Goal: Task Accomplishment & Management: Complete application form

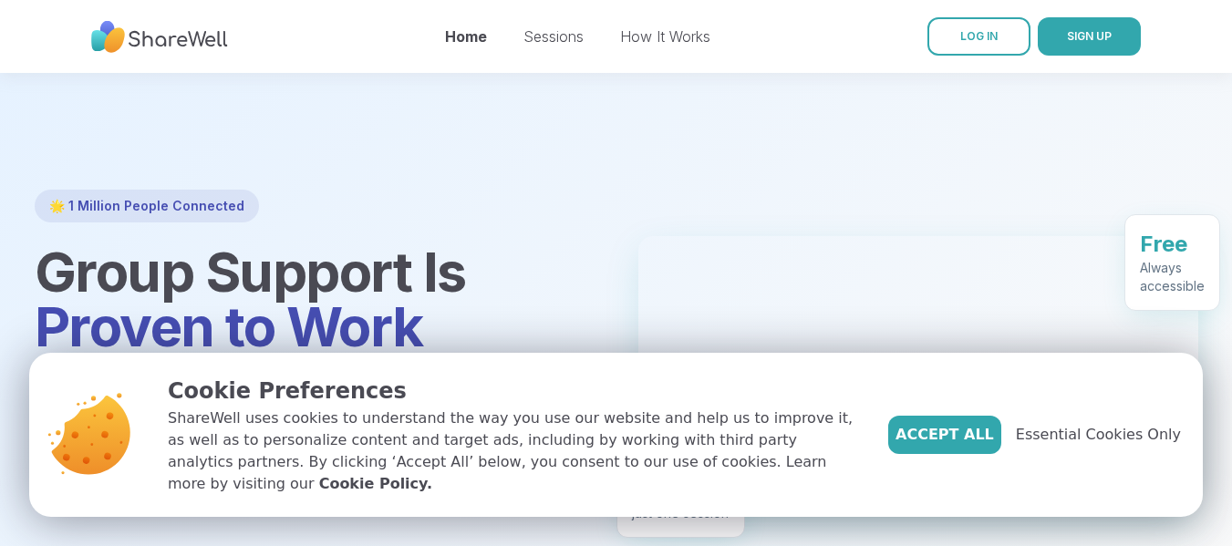
click at [971, 468] on div "Accept All Essential Cookies Only" at bounding box center [1034, 435] width 293 height 120
click at [970, 446] on span "Accept All" at bounding box center [944, 435] width 98 height 22
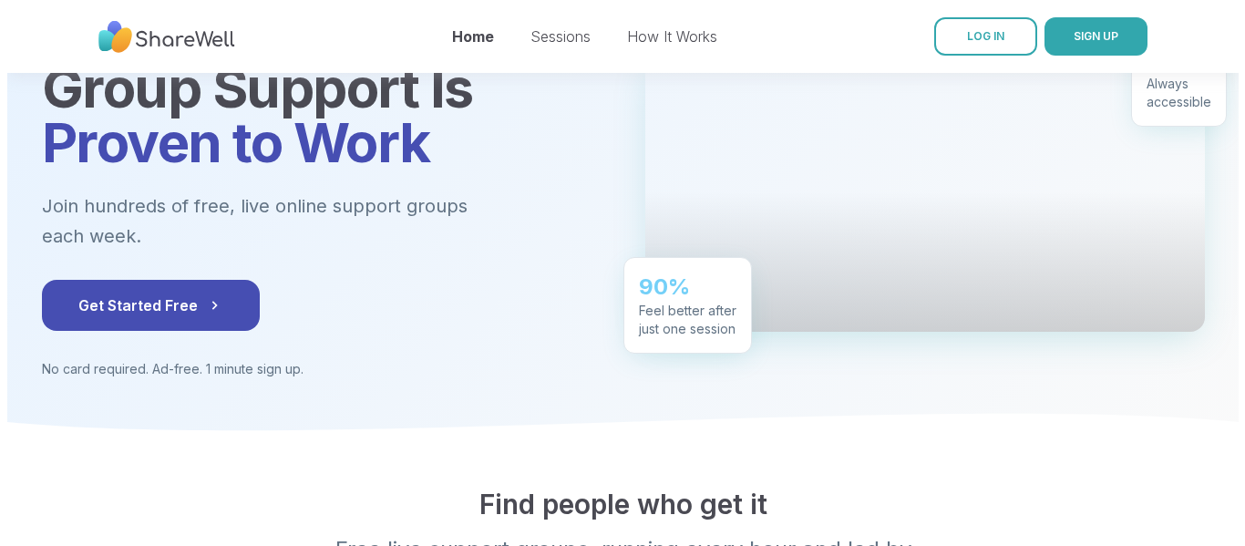
scroll to position [182, 0]
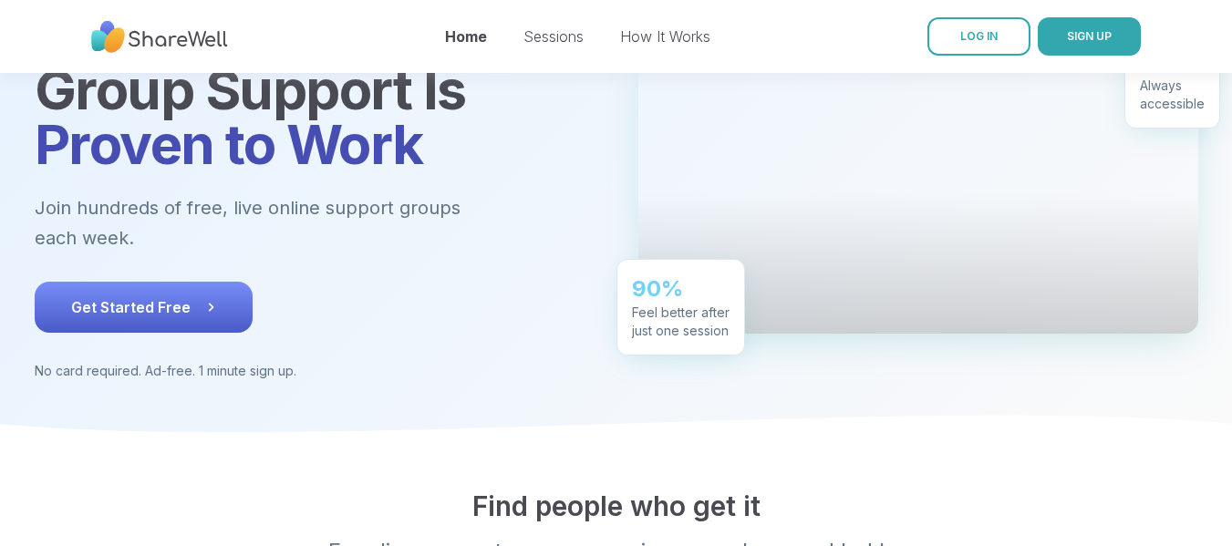
click at [191, 282] on button "Get Started Free" at bounding box center [144, 307] width 218 height 51
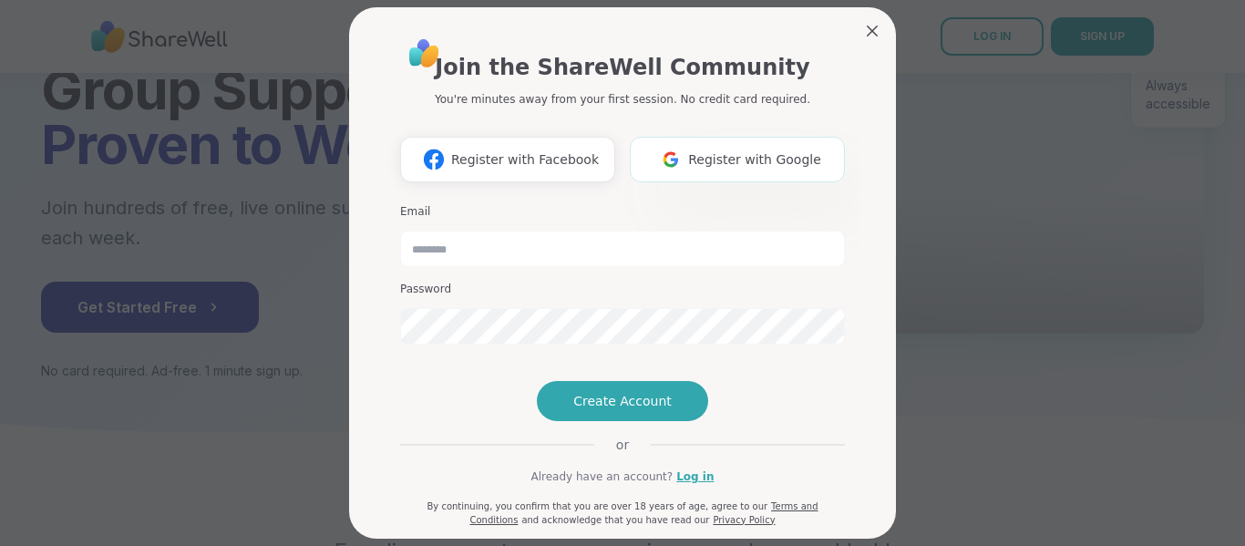
click at [725, 156] on span "Register with Google" at bounding box center [754, 159] width 133 height 19
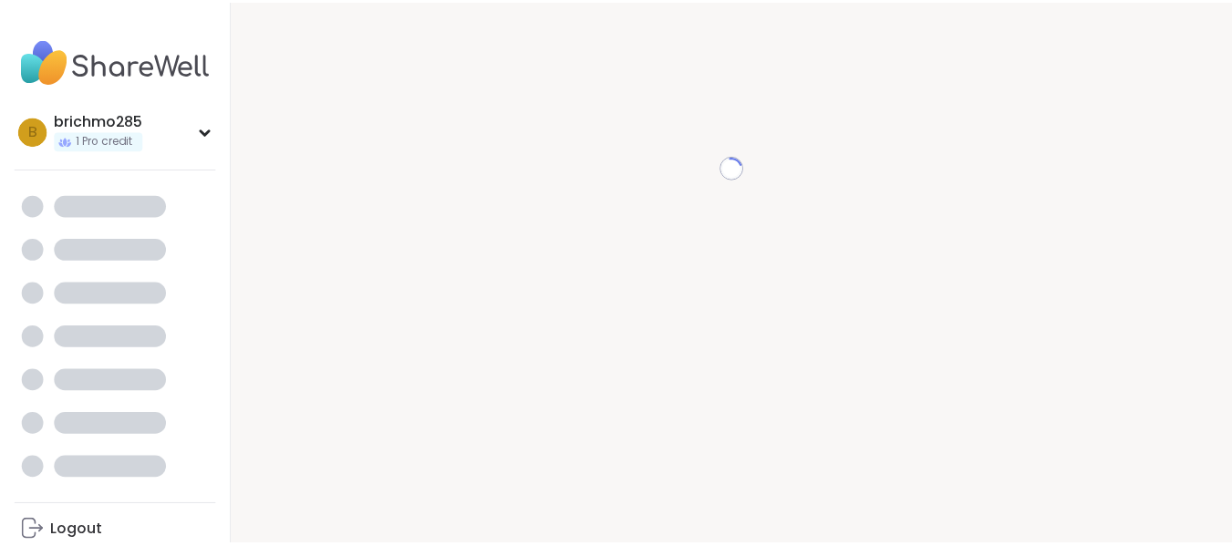
scroll to position [18, 0]
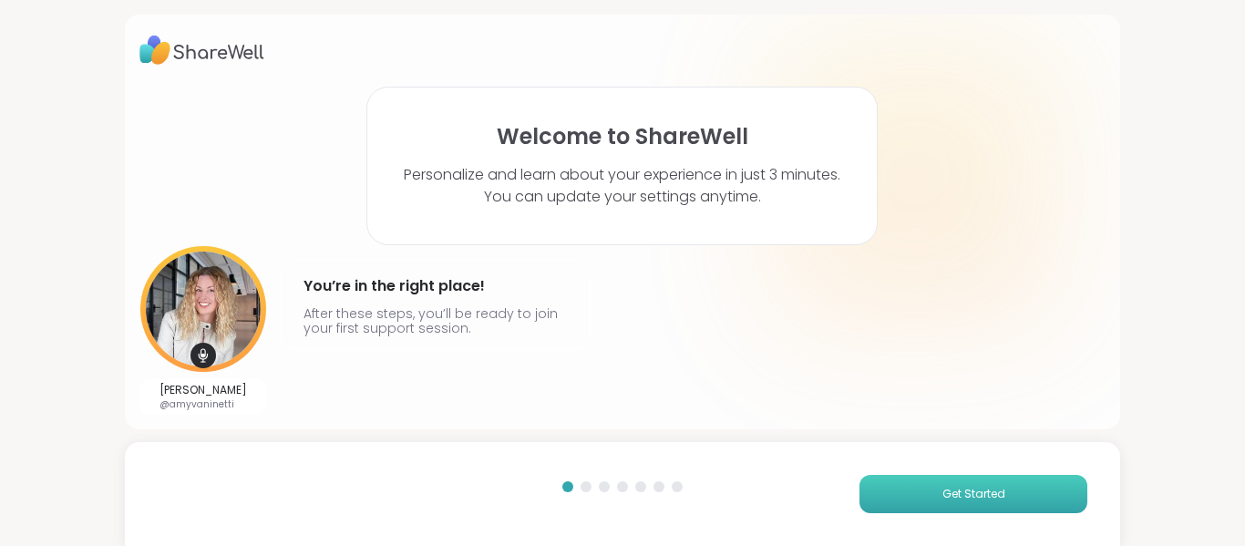
click at [911, 480] on button "Get Started" at bounding box center [974, 494] width 228 height 38
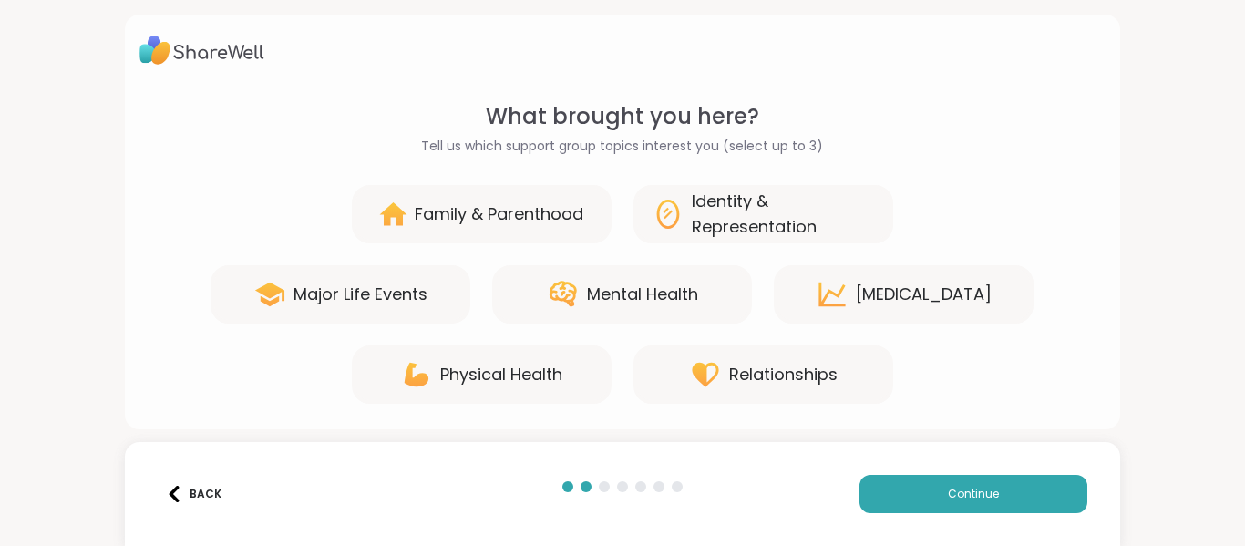
click at [677, 315] on div "Mental Health" at bounding box center [622, 294] width 260 height 58
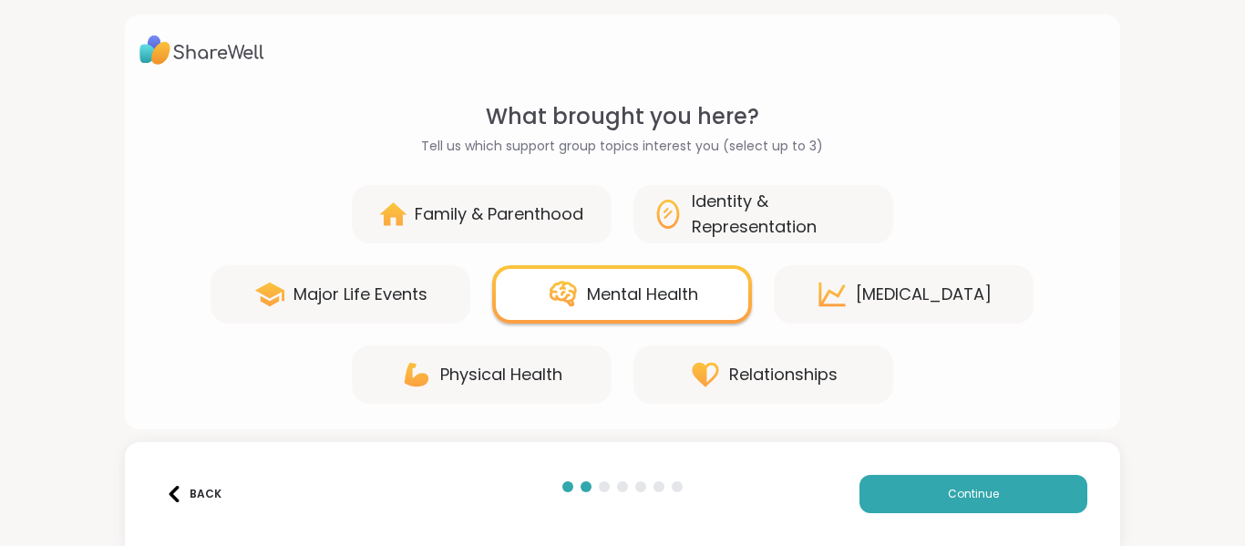
click at [853, 365] on div "Relationships" at bounding box center [764, 375] width 260 height 58
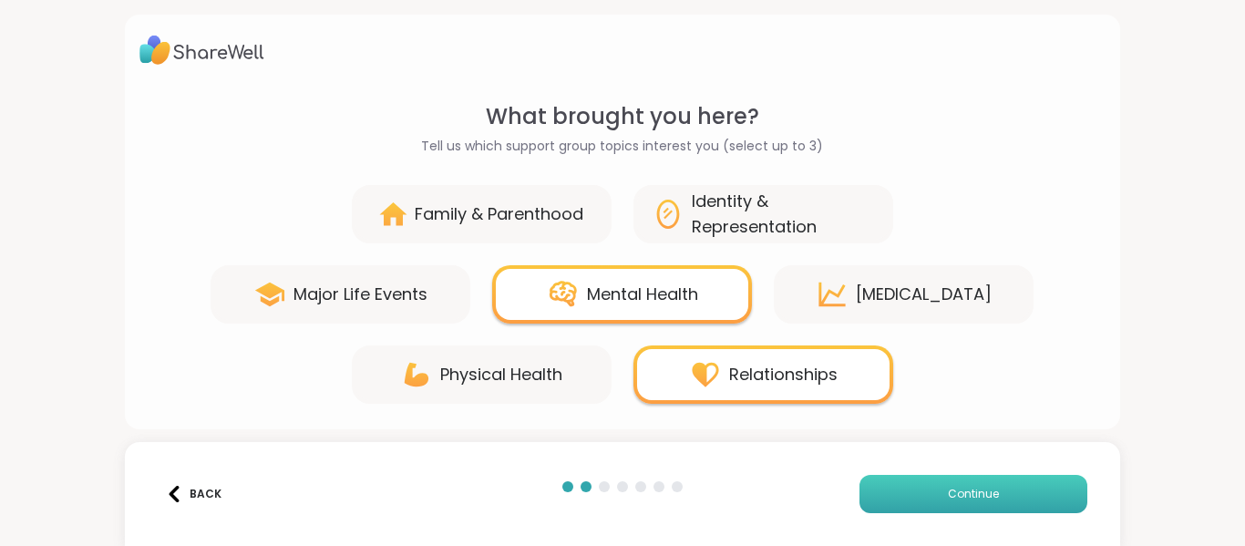
click at [925, 499] on button "Continue" at bounding box center [974, 494] width 228 height 38
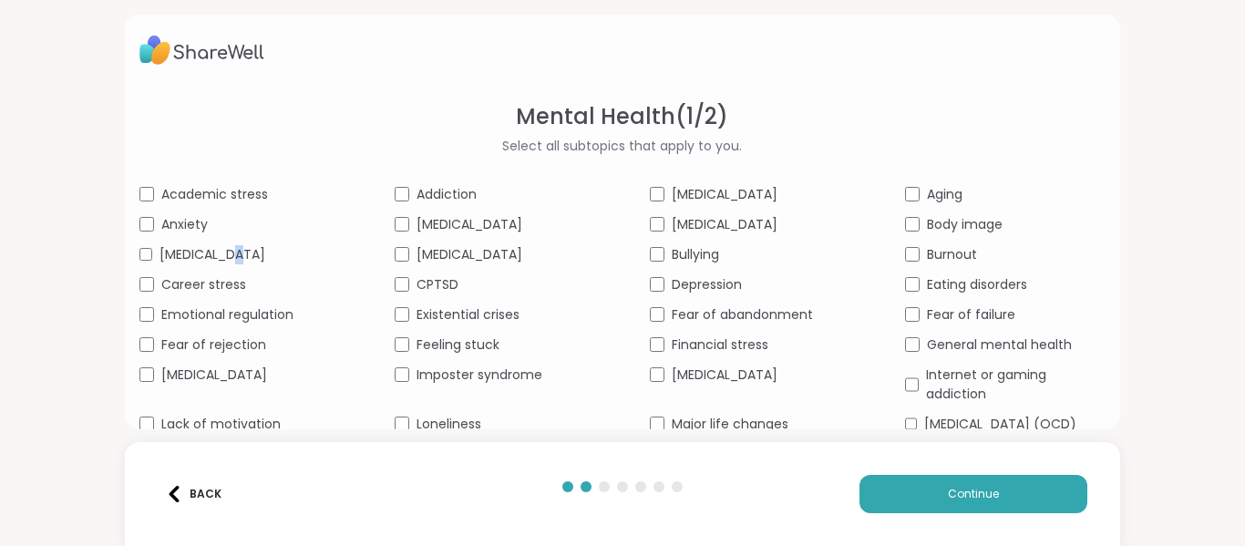
click at [223, 253] on span "[MEDICAL_DATA]" at bounding box center [213, 254] width 106 height 19
click at [265, 325] on span "Emotional regulation" at bounding box center [227, 314] width 132 height 19
click at [715, 355] on span "Financial stress" at bounding box center [720, 345] width 97 height 19
click at [958, 489] on span "Continue" at bounding box center [973, 494] width 51 height 16
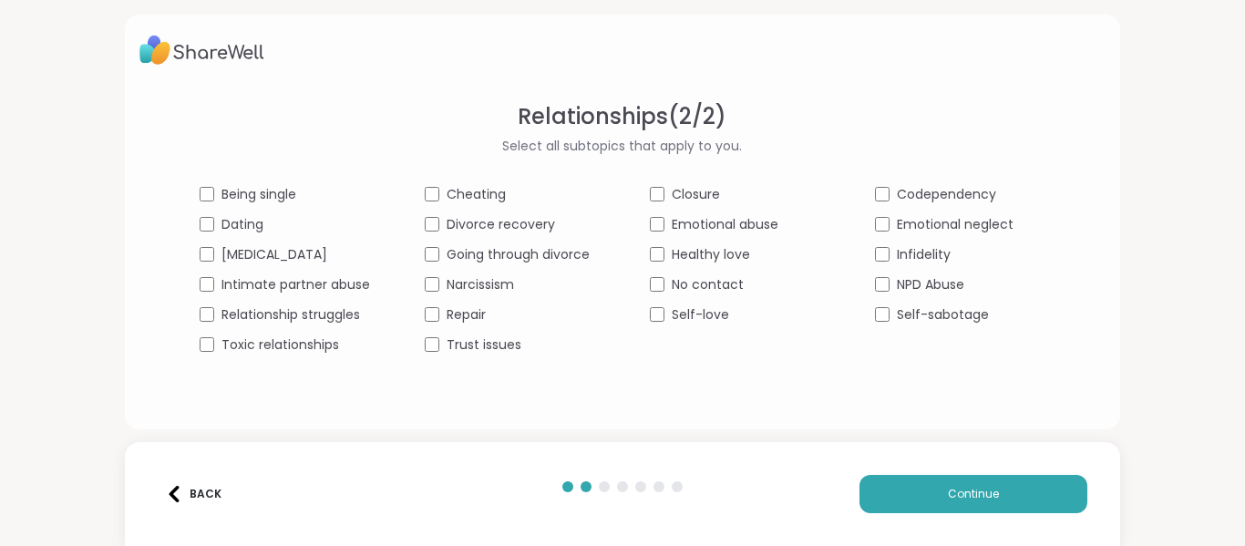
click at [231, 204] on div "Being single Cheating Closure Codependency Dating Divorce recovery Emotional ab…" at bounding box center [623, 270] width 846 height 170
click at [237, 205] on div "Being single Cheating Closure Codependency Dating Divorce recovery Emotional ab…" at bounding box center [623, 270] width 846 height 170
click at [239, 226] on span "Dating" at bounding box center [243, 224] width 42 height 19
click at [247, 204] on div "Being single Cheating Closure Codependency Dating Divorce recovery Emotional ab…" at bounding box center [623, 270] width 846 height 170
click at [254, 195] on span "Being single" at bounding box center [259, 194] width 75 height 19
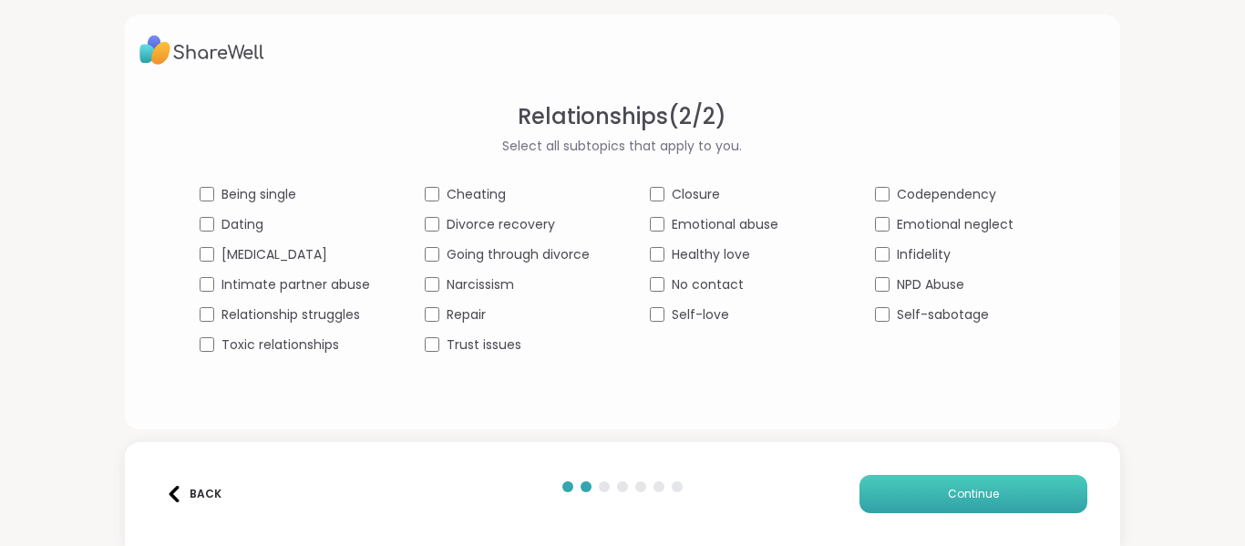
click at [969, 488] on span "Continue" at bounding box center [973, 494] width 51 height 16
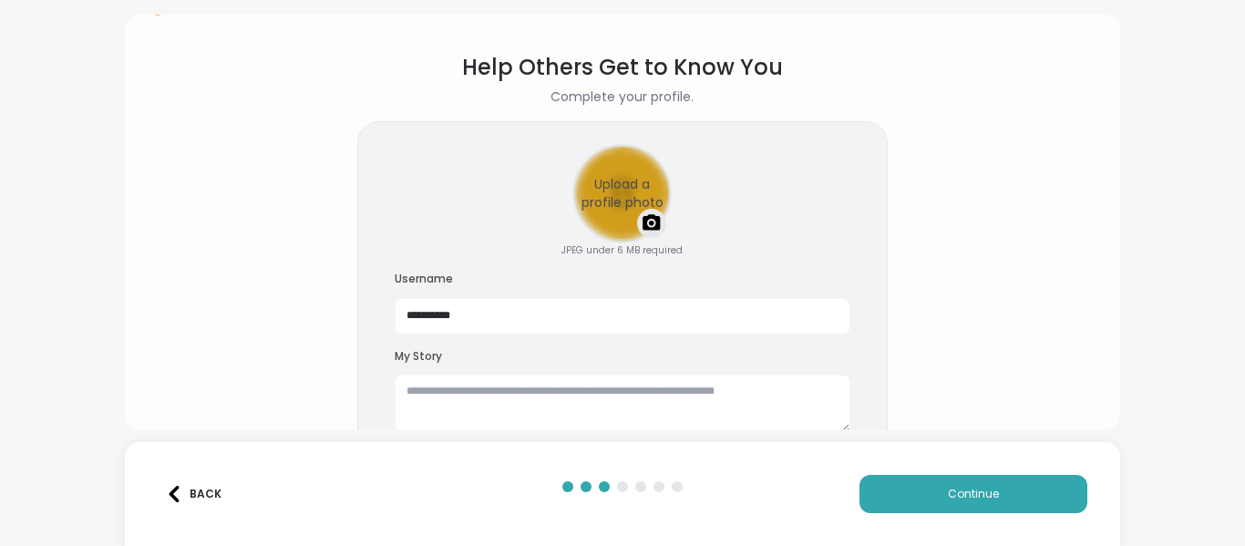
scroll to position [76, 0]
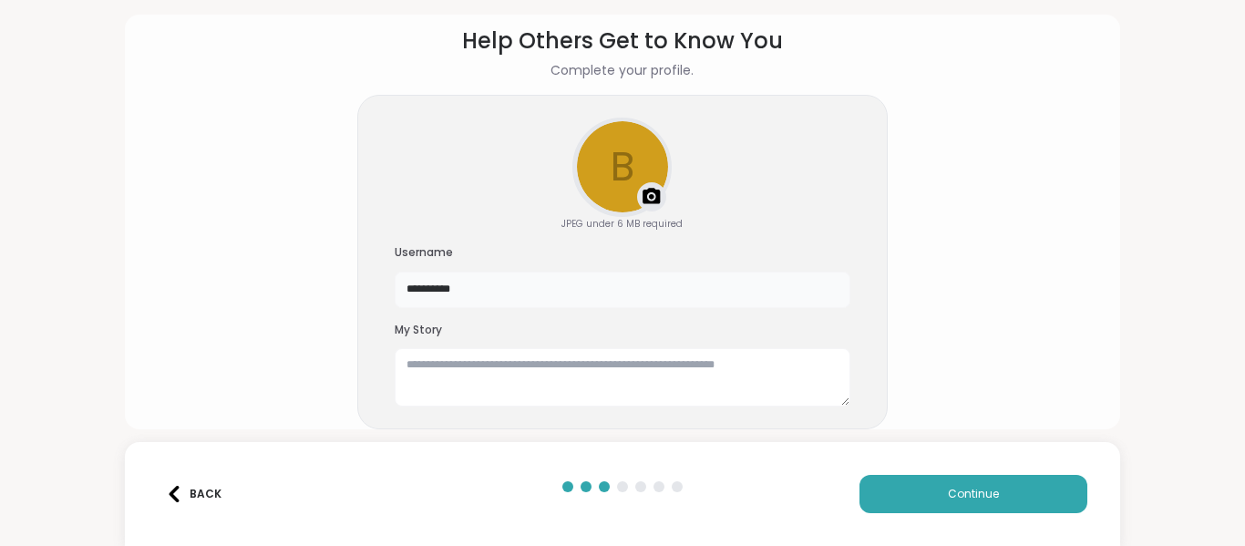
click at [485, 293] on input "**********" at bounding box center [623, 290] width 456 height 36
click at [1133, 380] on div "**********" at bounding box center [622, 273] width 1245 height 546
click at [1019, 491] on button "Continue" at bounding box center [974, 494] width 228 height 38
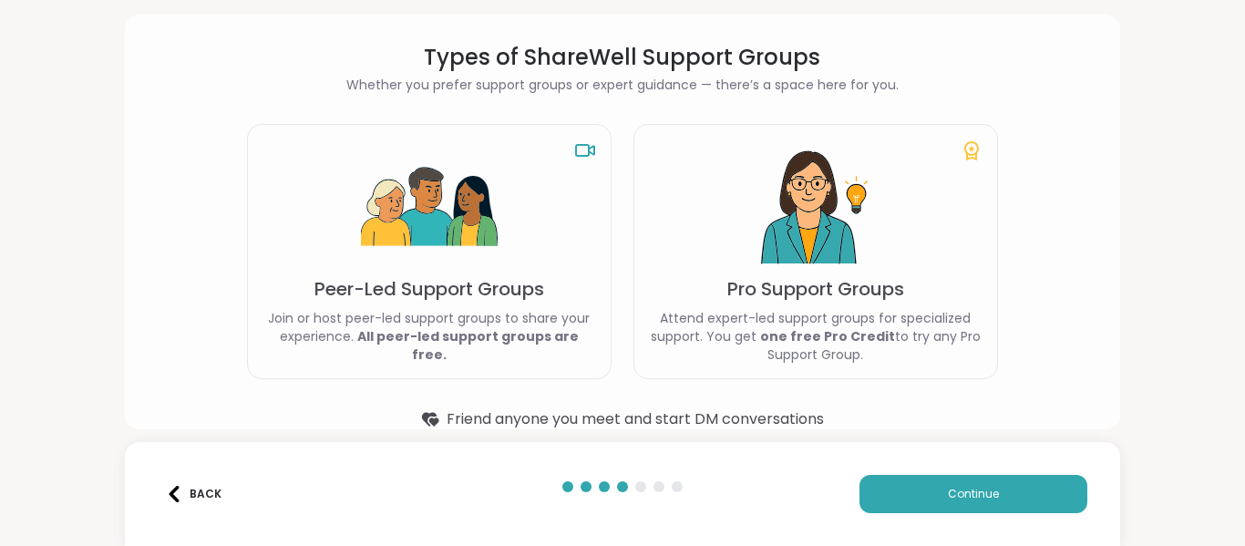
scroll to position [88, 0]
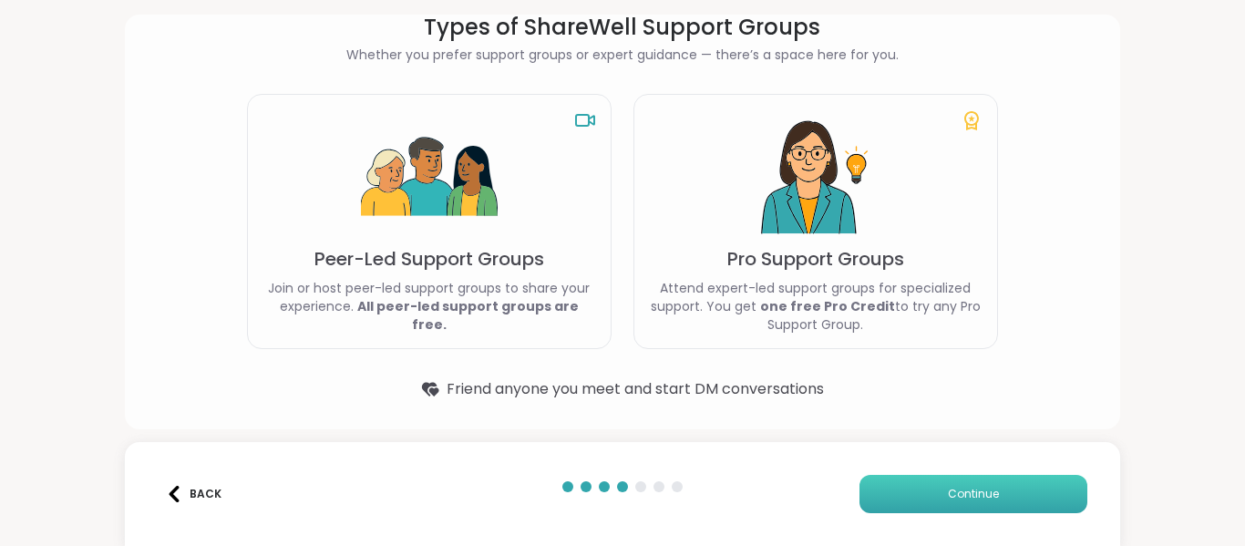
click at [905, 491] on button "Continue" at bounding box center [974, 494] width 228 height 38
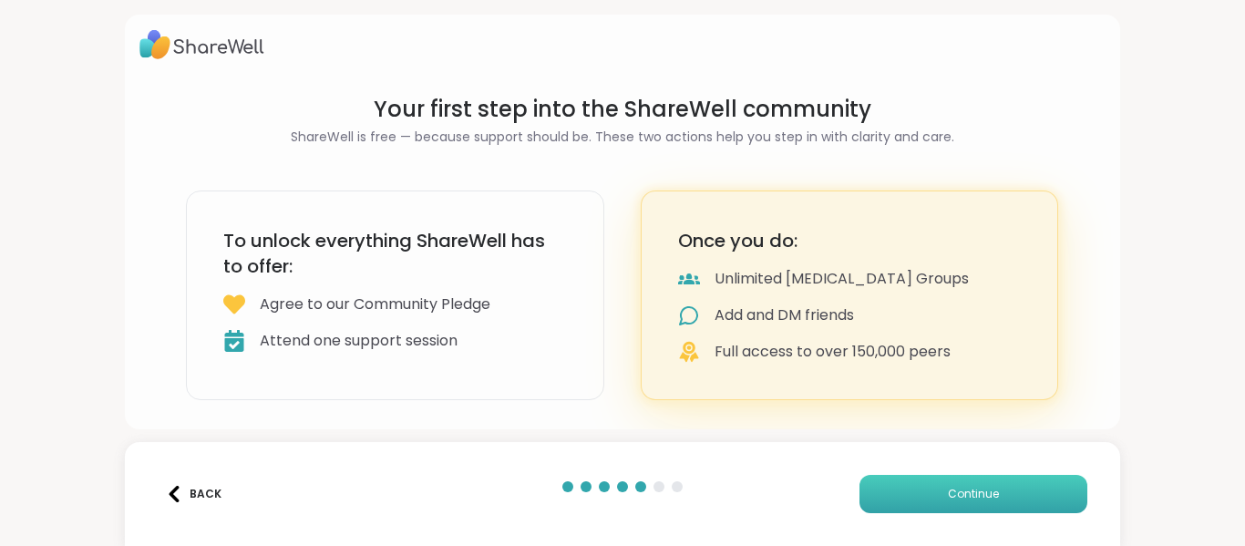
scroll to position [5, 0]
click at [910, 491] on button "Continue" at bounding box center [974, 494] width 228 height 38
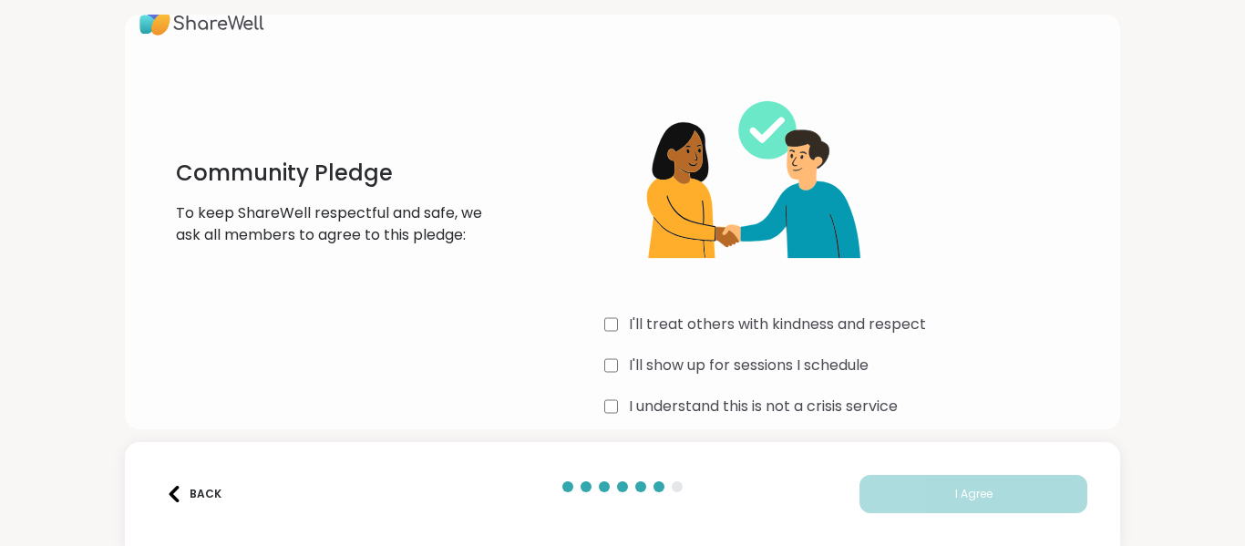
scroll to position [51, 0]
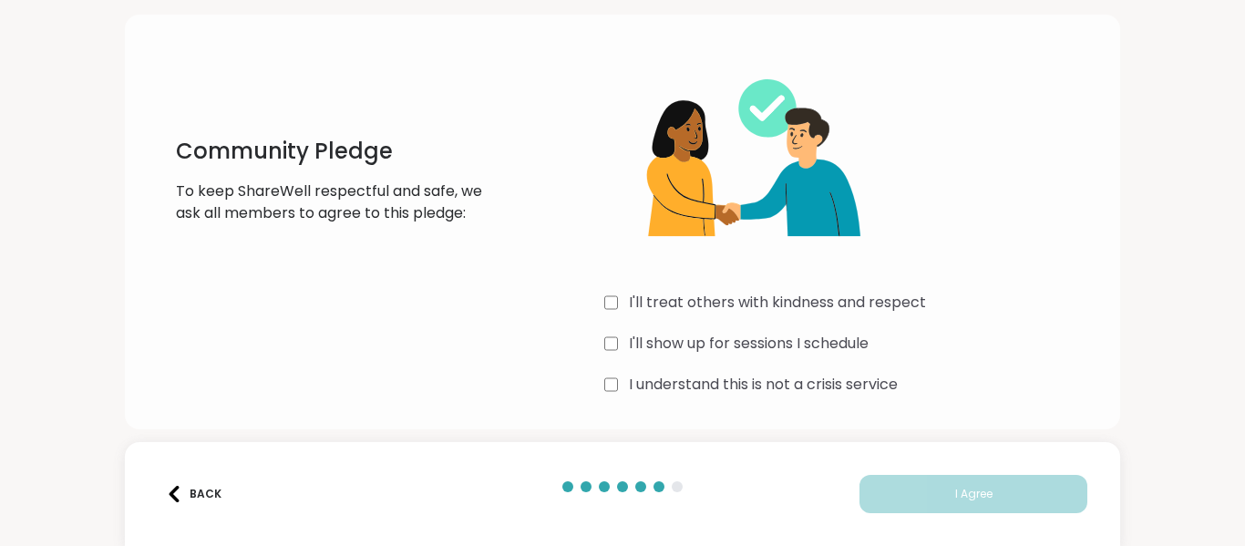
click at [594, 311] on div "Community Pledge To keep ShareWell respectful and safe, we ask all members to a…" at bounding box center [623, 224] width 967 height 351
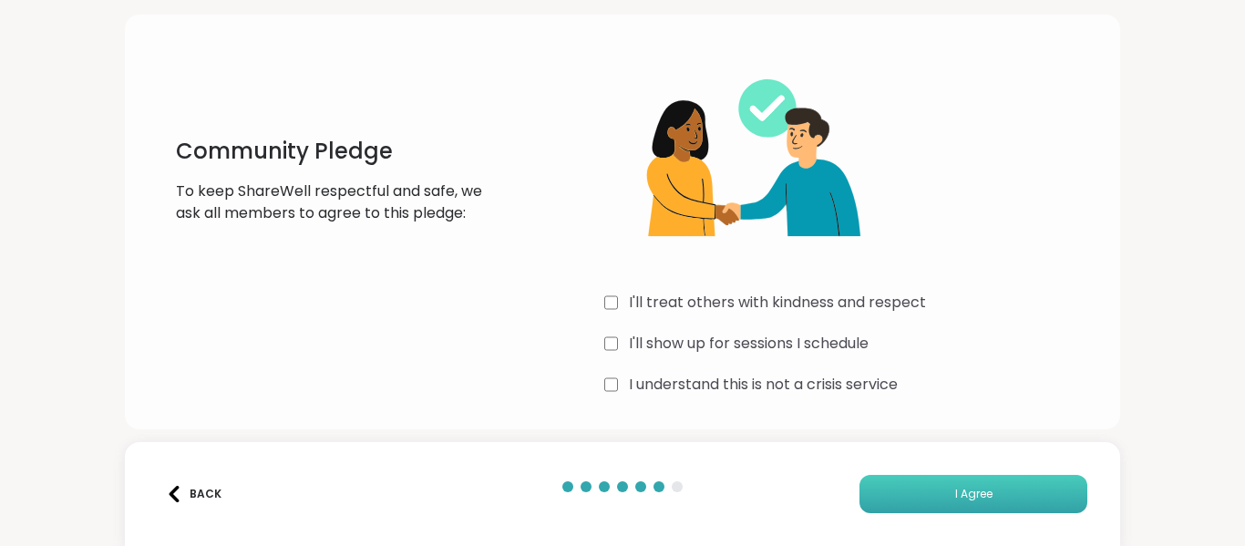
click at [877, 482] on button "I Agree" at bounding box center [974, 494] width 228 height 38
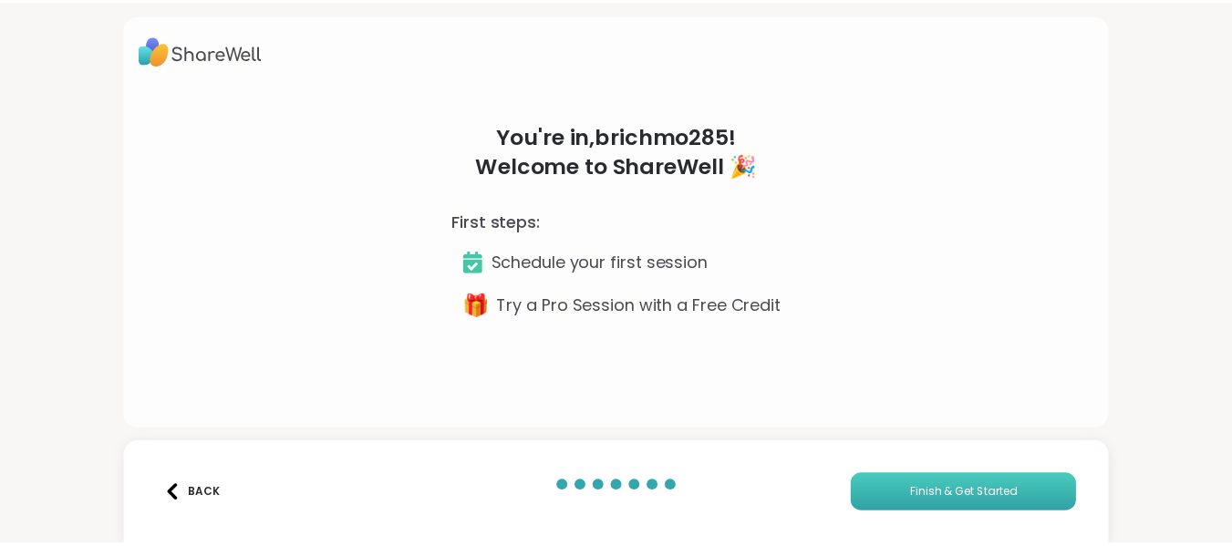
scroll to position [0, 0]
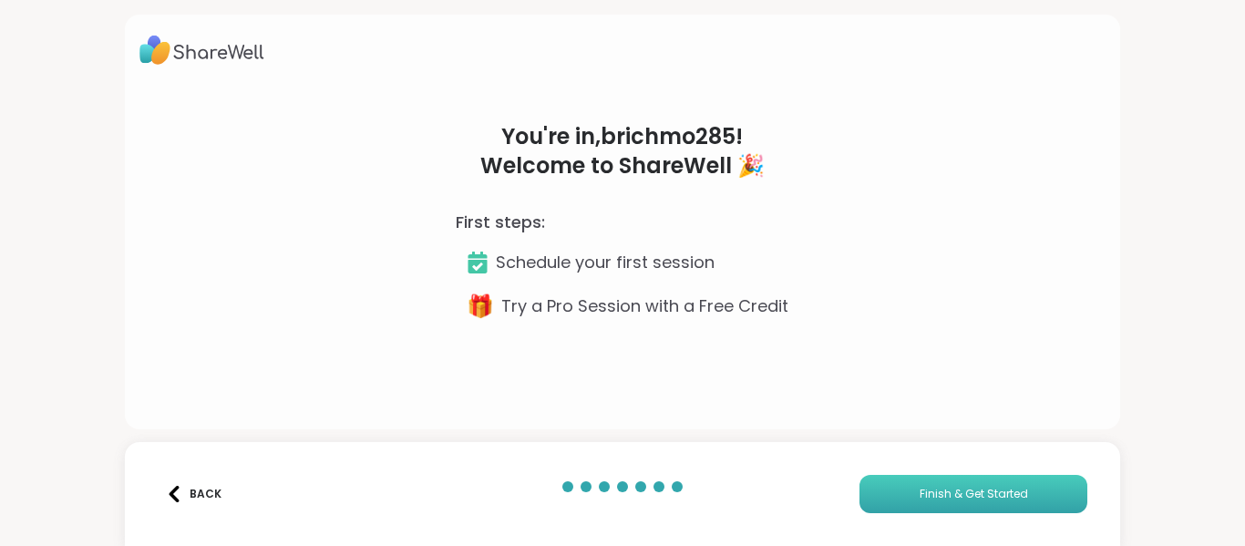
click at [957, 495] on span "Finish & Get Started" at bounding box center [974, 494] width 109 height 16
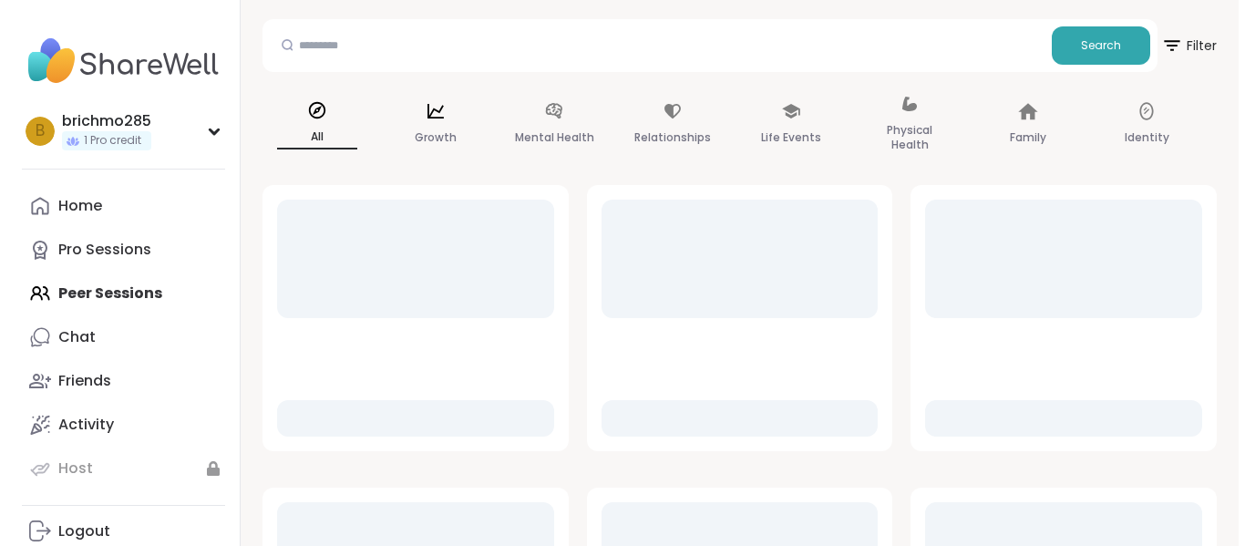
scroll to position [182, 0]
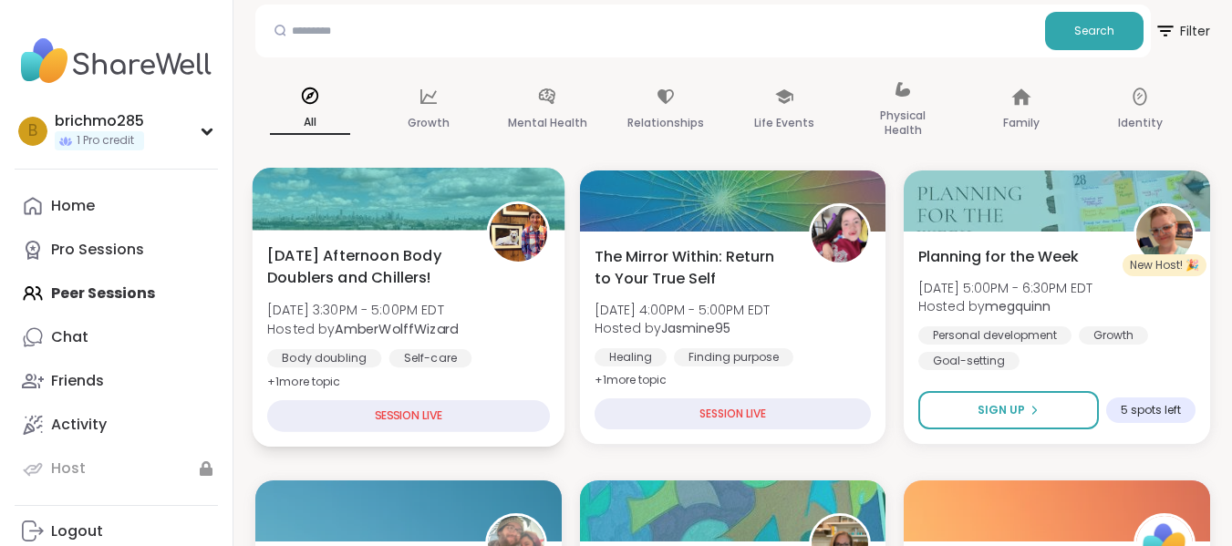
click at [321, 380] on span "+ 1 more topic" at bounding box center [304, 381] width 74 height 15
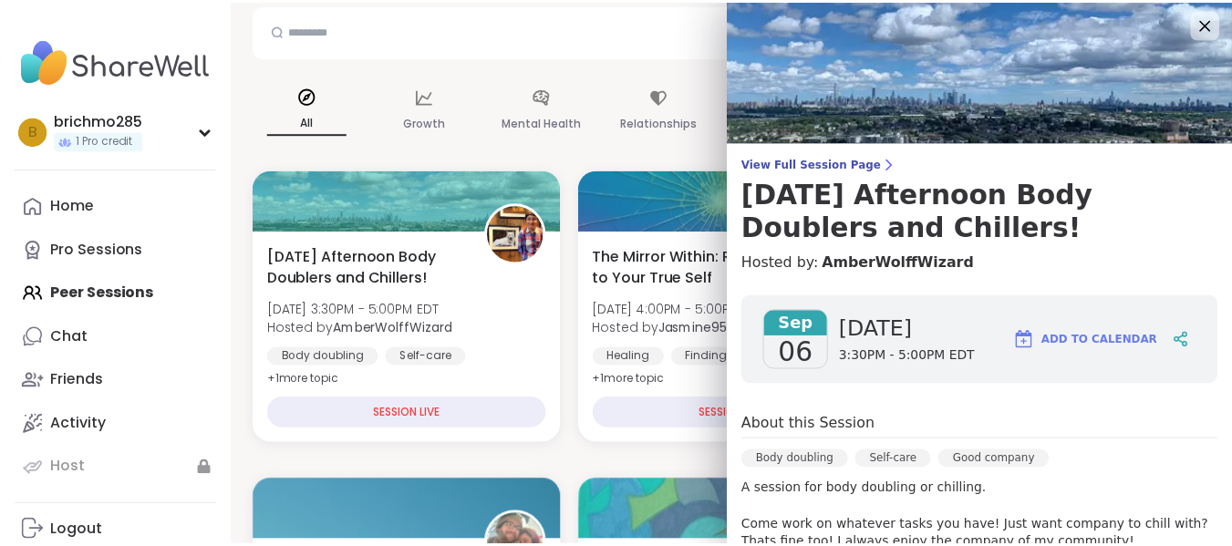
scroll to position [0, 0]
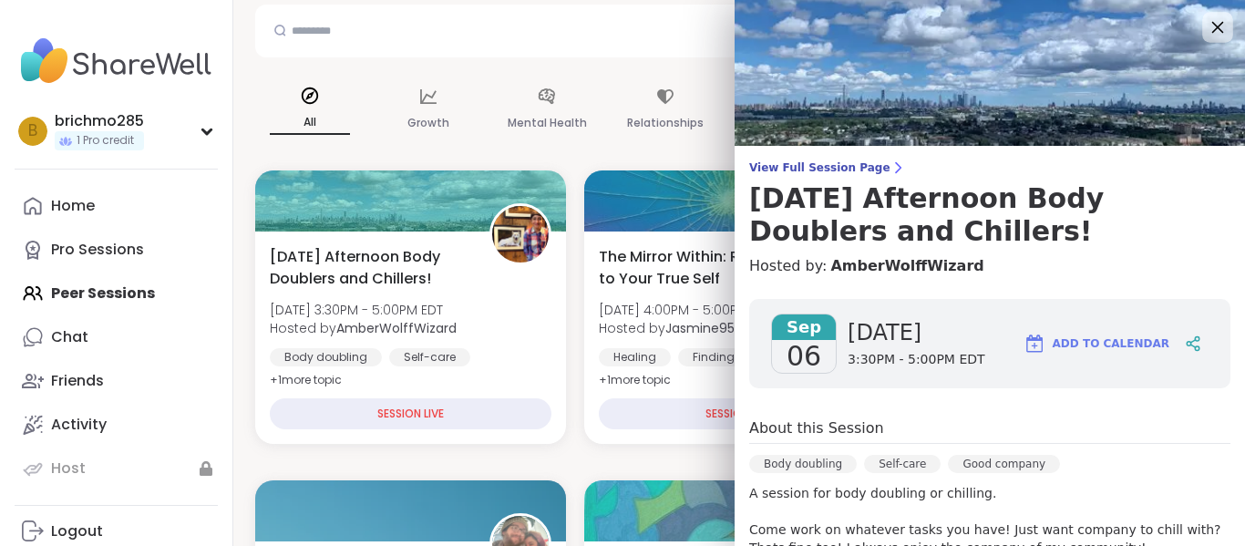
click at [1213, 32] on icon at bounding box center [1219, 28] width 12 height 12
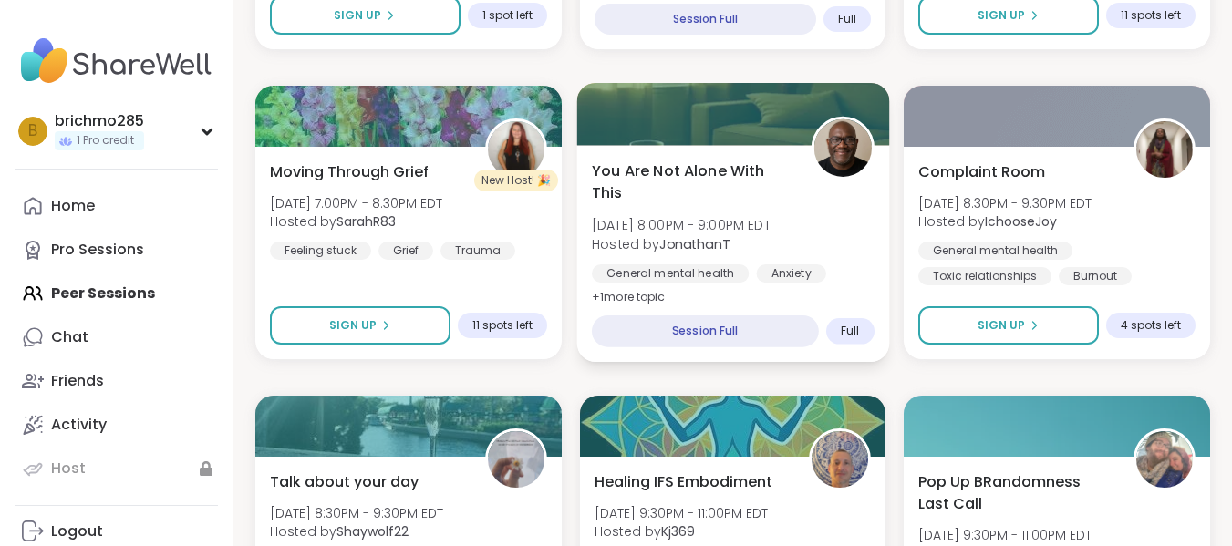
scroll to position [1550, 0]
